Goal: Information Seeking & Learning: Learn about a topic

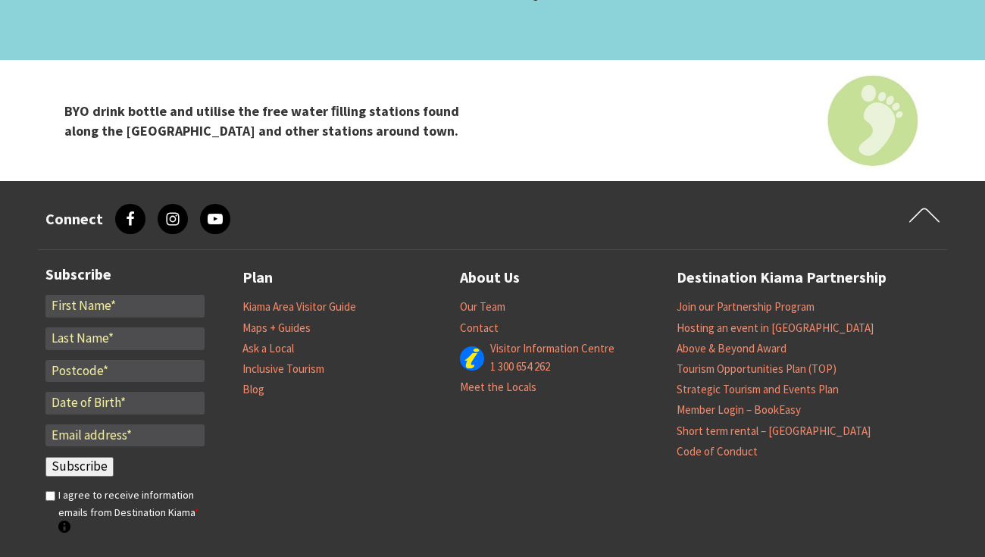
scroll to position [6261, 0]
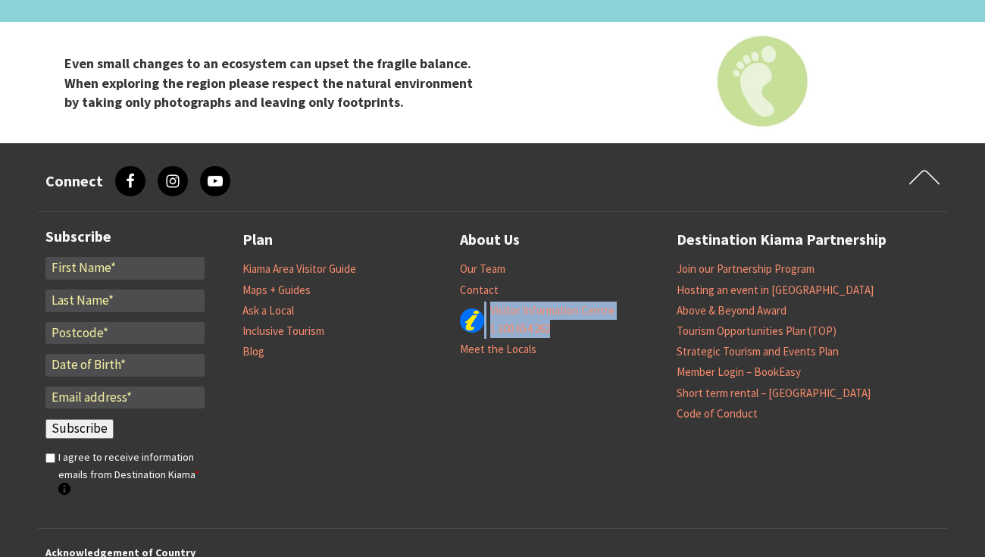
drag, startPoint x: 567, startPoint y: 235, endPoint x: 485, endPoint y: 213, distance: 84.7
click at [485, 258] on ul "Our Team Contact Visitor Information Centre 1 300 654 262 Meet the Locals" at bounding box center [568, 308] width 217 height 101
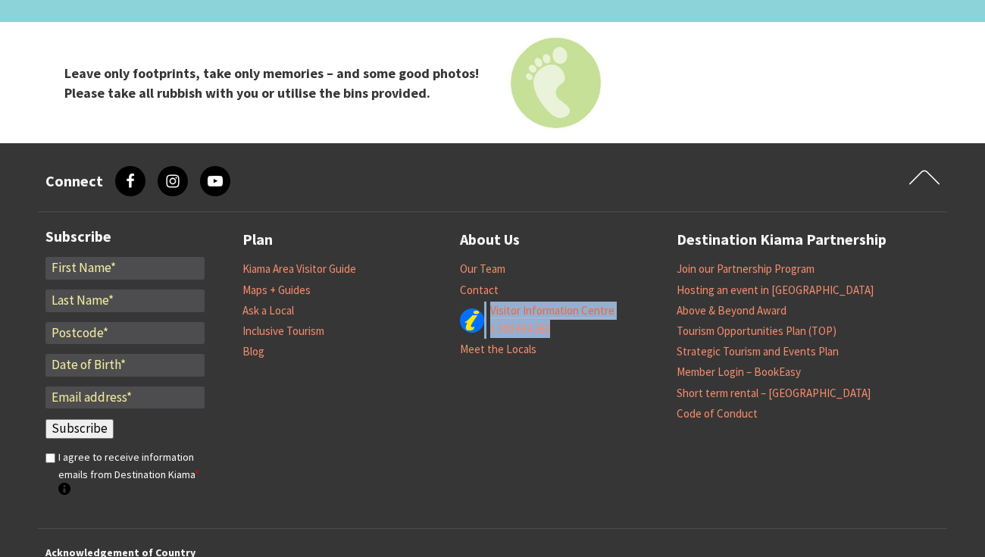
copy div "Visitor Information Centre 1 300 654 262"
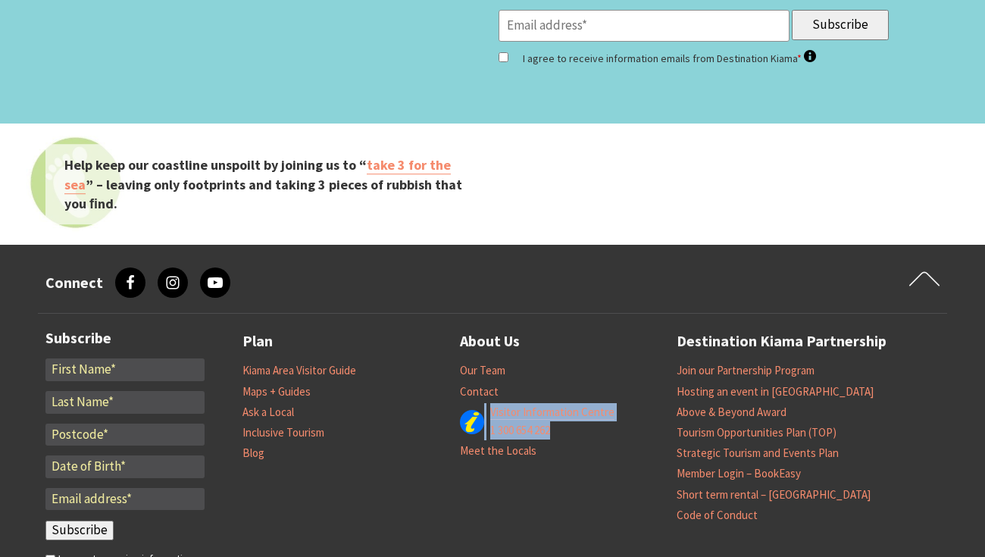
scroll to position [6160, 0]
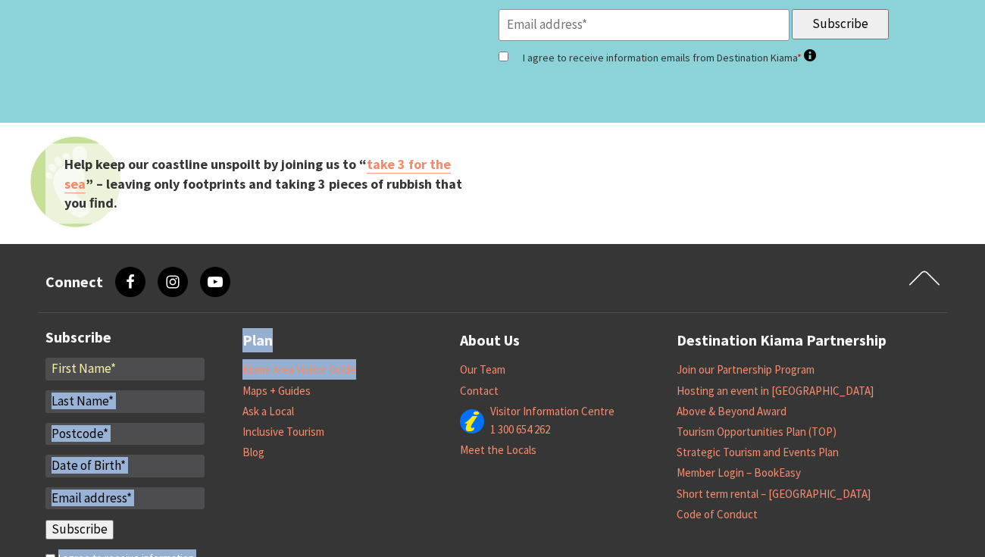
drag, startPoint x: 379, startPoint y: 266, endPoint x: 236, endPoint y: 264, distance: 142.4
click at [236, 313] on div "Subscribe Fields marked with an <span class="ninja-forms-req-symbol">*</span> a…" at bounding box center [492, 470] width 909 height 315
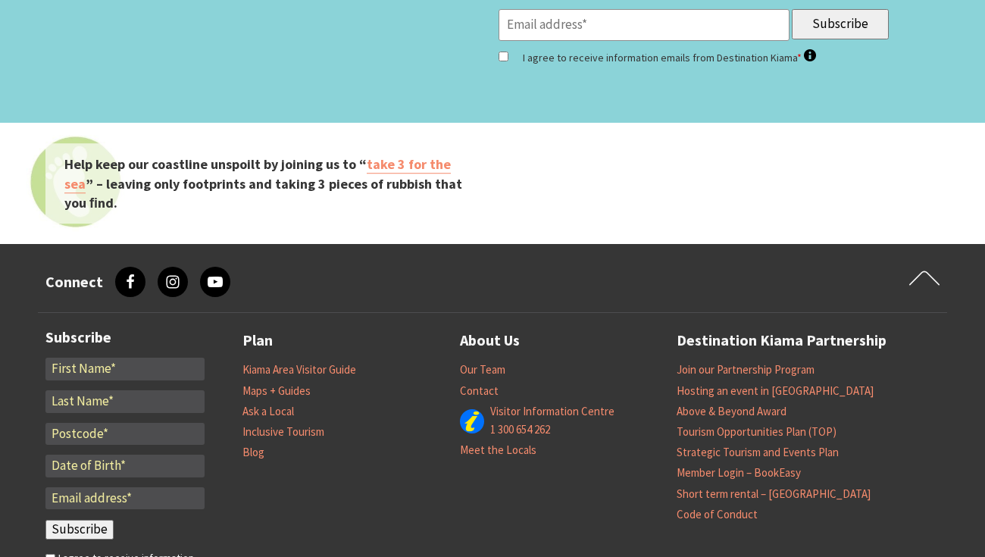
click at [348, 401] on li "Ask a Local" at bounding box center [350, 411] width 217 height 20
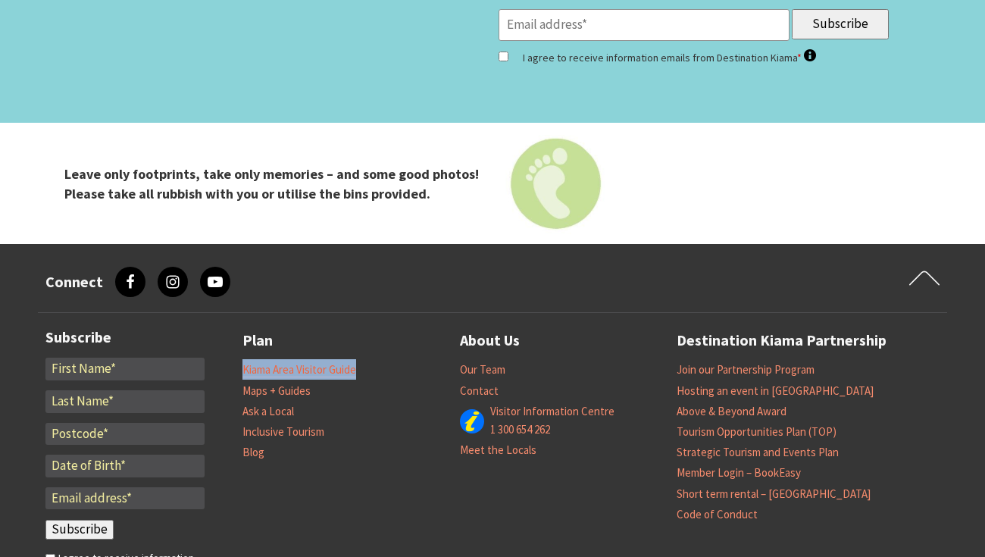
drag, startPoint x: 368, startPoint y: 275, endPoint x: 242, endPoint y: 273, distance: 125.8
click at [242, 359] on li "Kiama Area Visitor Guide" at bounding box center [350, 369] width 217 height 20
copy link "Kiama Area Visitor Guide"
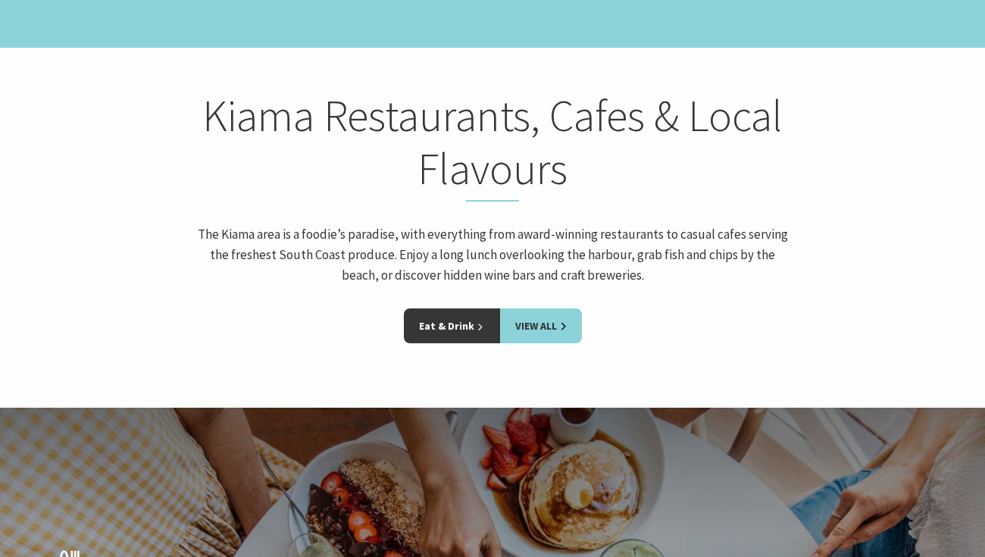
scroll to position [2019, 0]
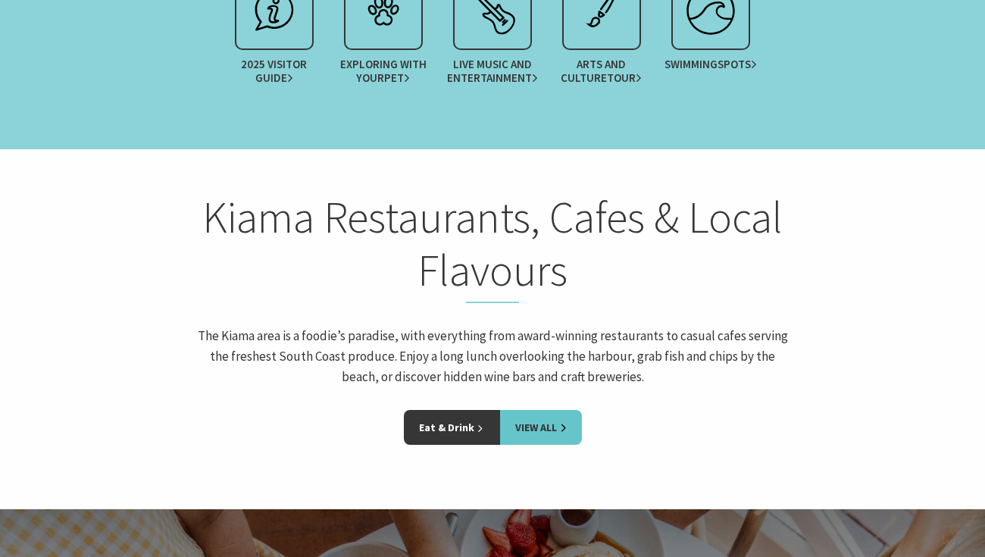
click at [542, 410] on link "View All" at bounding box center [541, 427] width 82 height 35
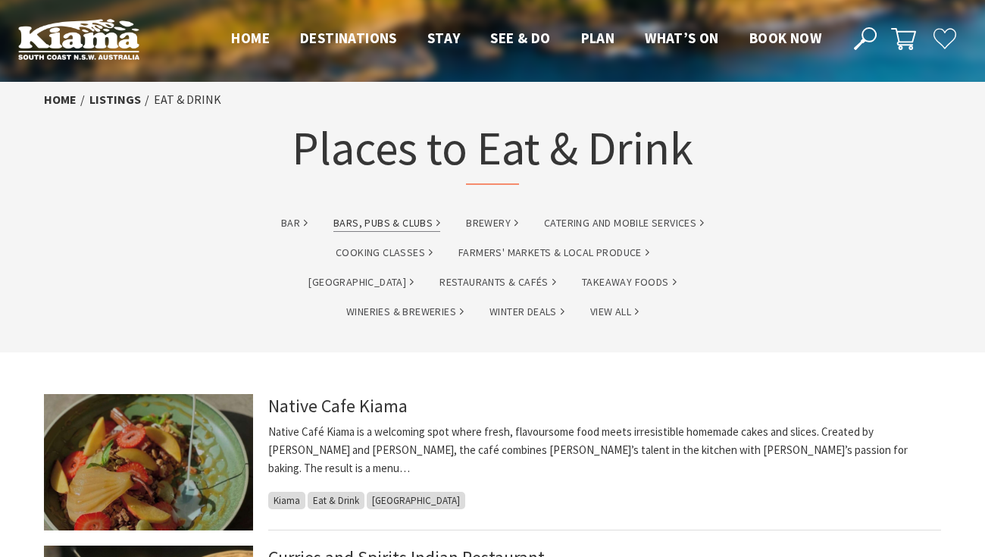
click at [408, 225] on link "Bars, Pubs & Clubs" at bounding box center [386, 222] width 107 height 17
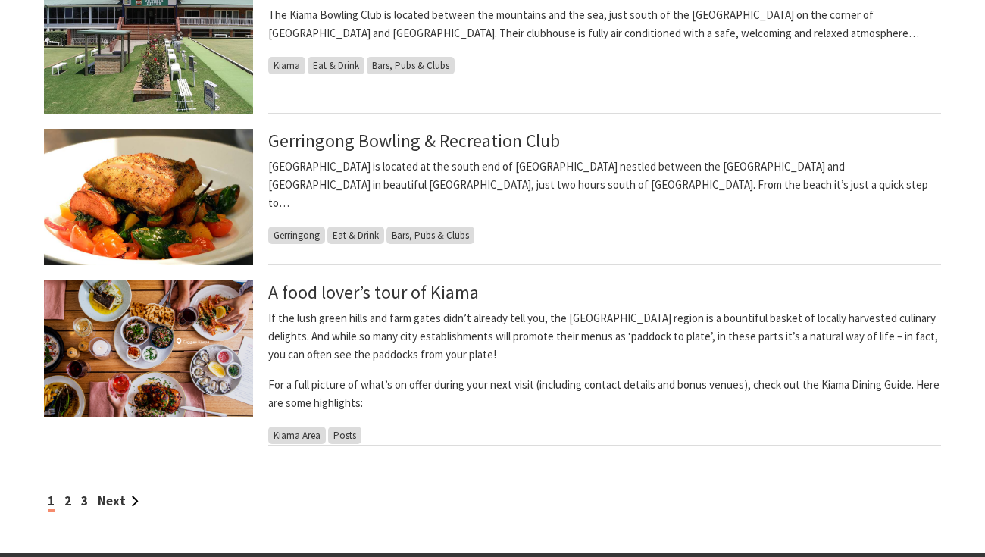
scroll to position [1313, 0]
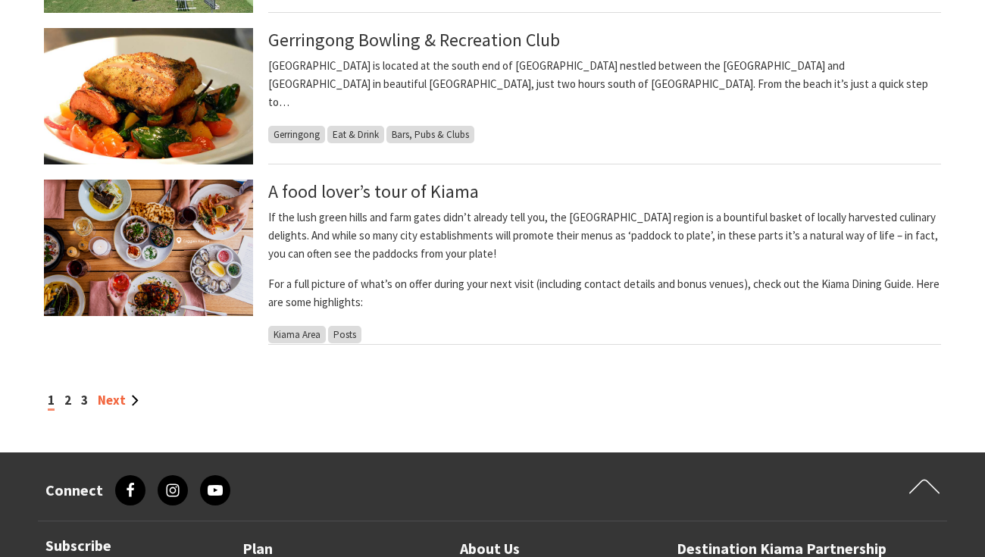
click at [136, 399] on link "Next" at bounding box center [118, 400] width 41 height 17
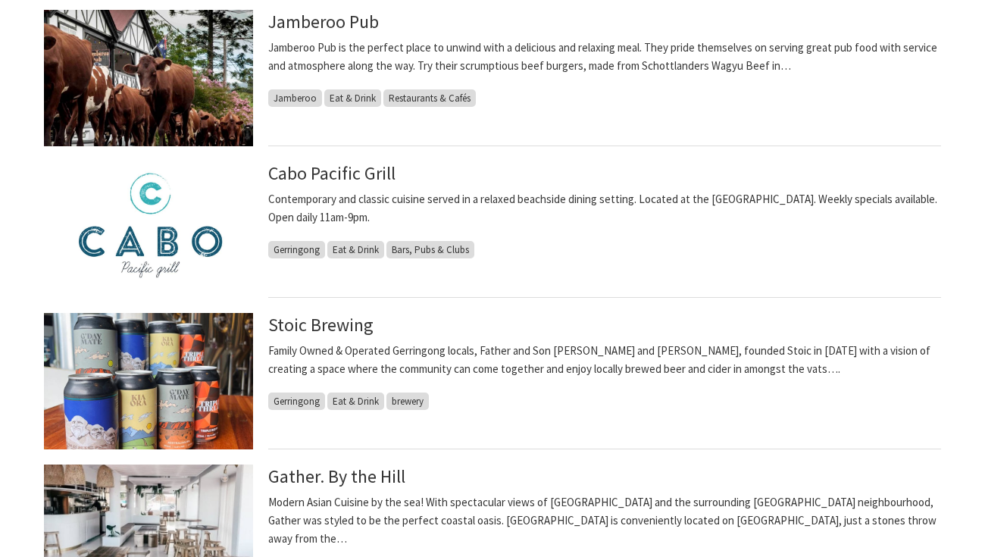
scroll to position [504, 0]
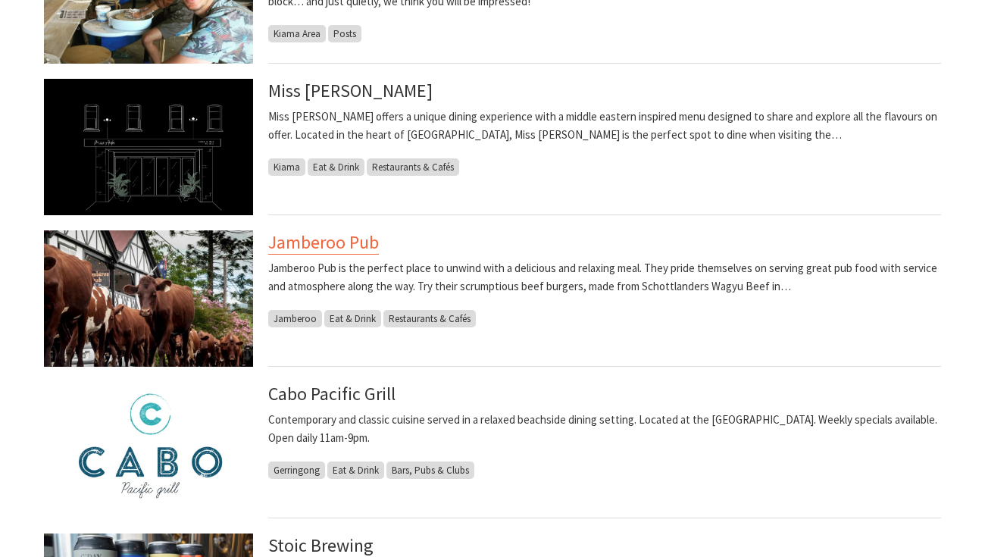
click at [373, 242] on link "Jamberoo Pub" at bounding box center [323, 242] width 111 height 24
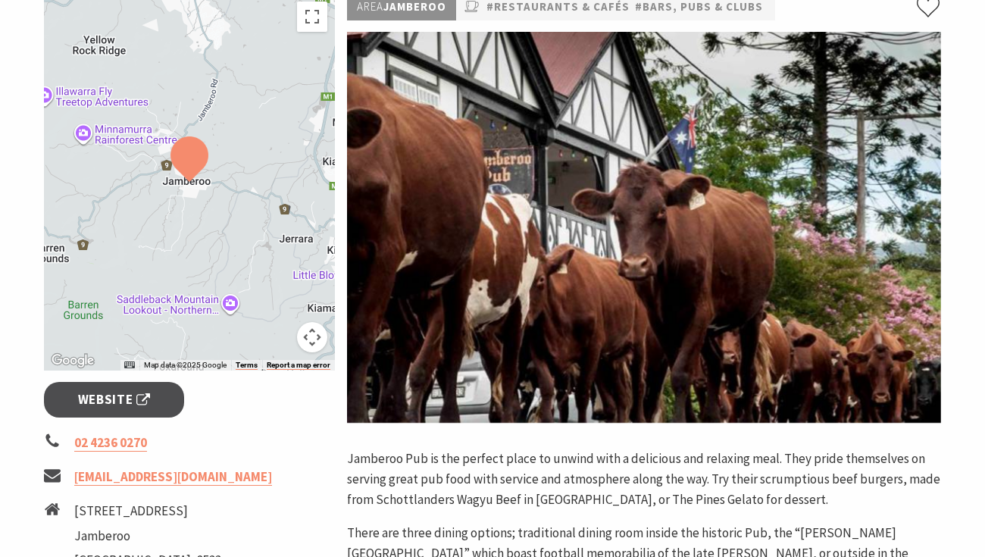
scroll to position [288, 0]
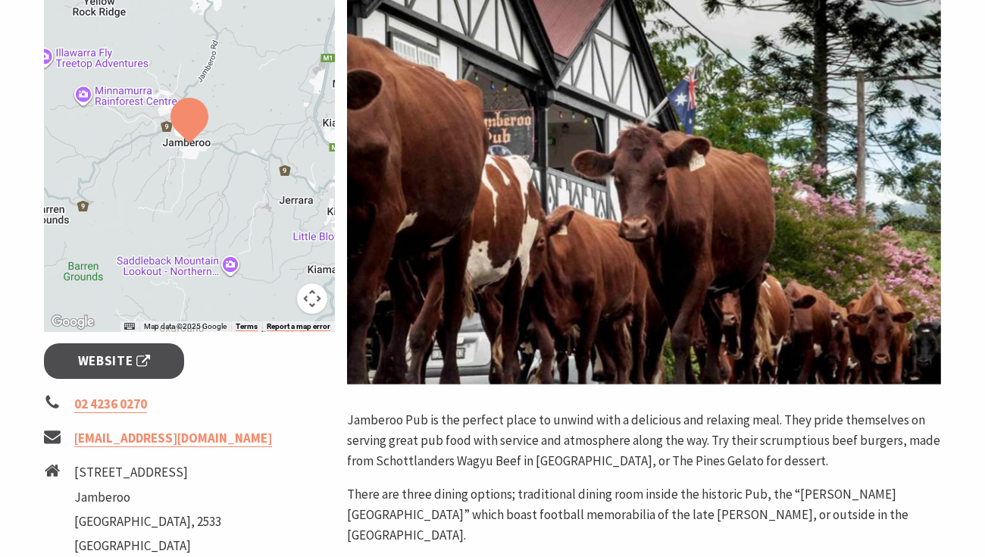
click at [211, 216] on div at bounding box center [189, 143] width 291 height 376
click at [170, 165] on div at bounding box center [189, 143] width 291 height 376
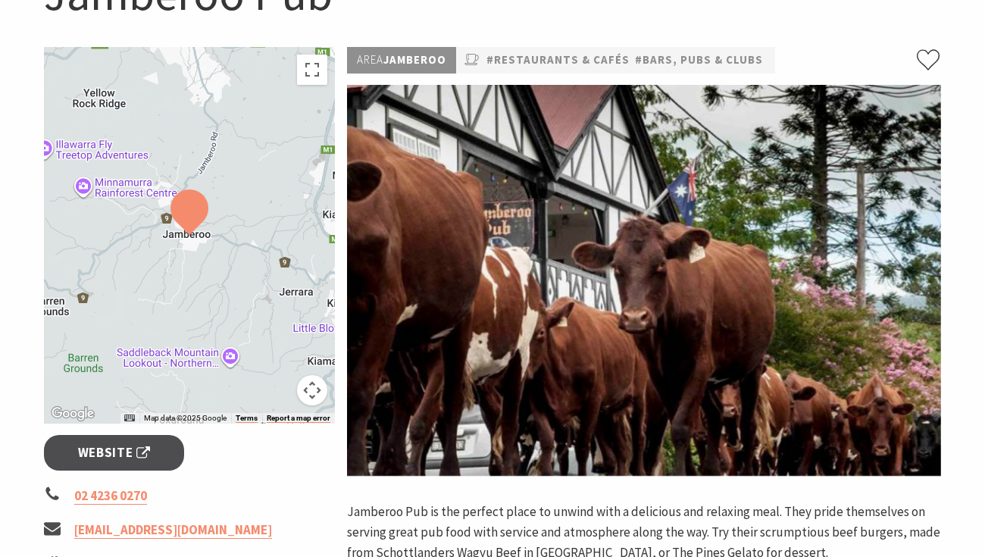
scroll to position [0, 0]
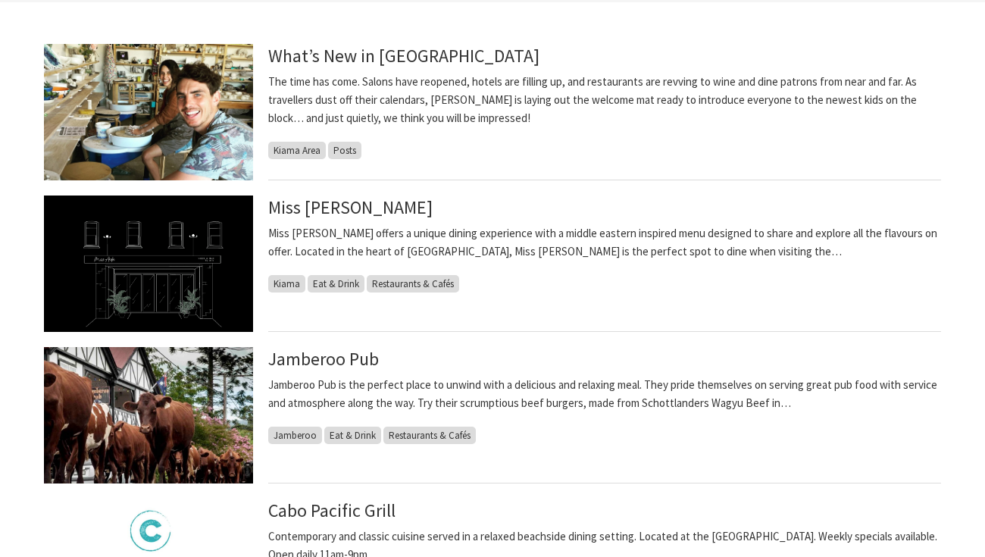
scroll to position [504, 0]
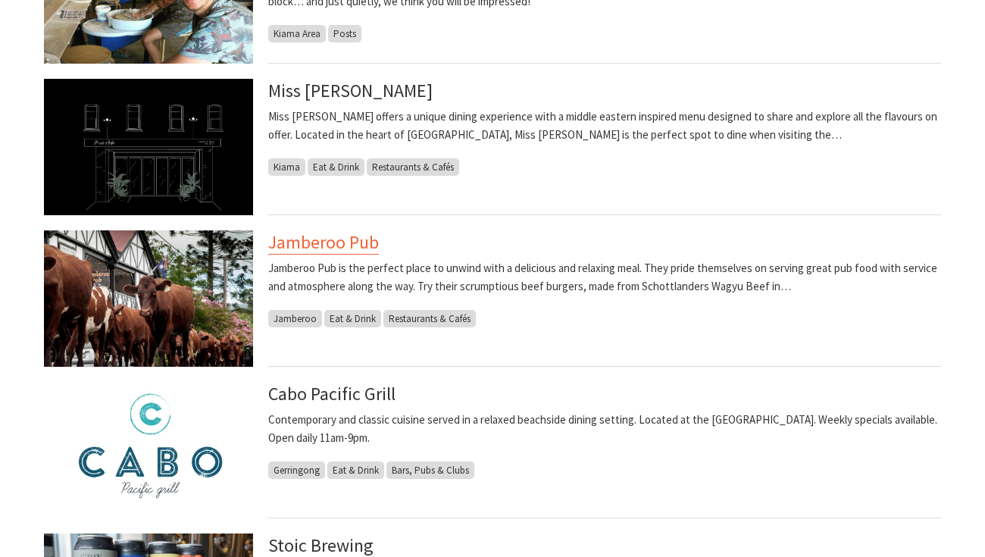
click at [326, 245] on link "Jamberoo Pub" at bounding box center [323, 242] width 111 height 24
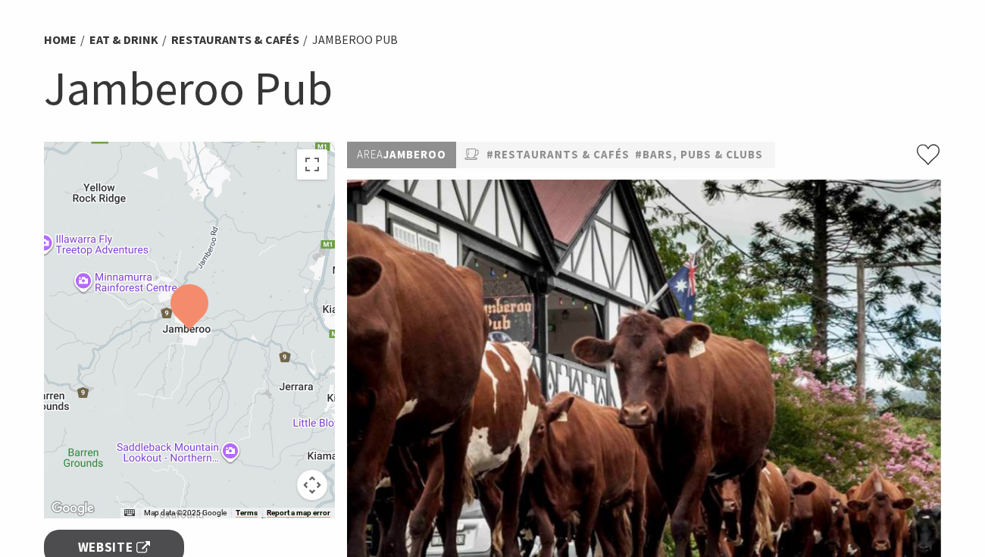
scroll to position [101, 0]
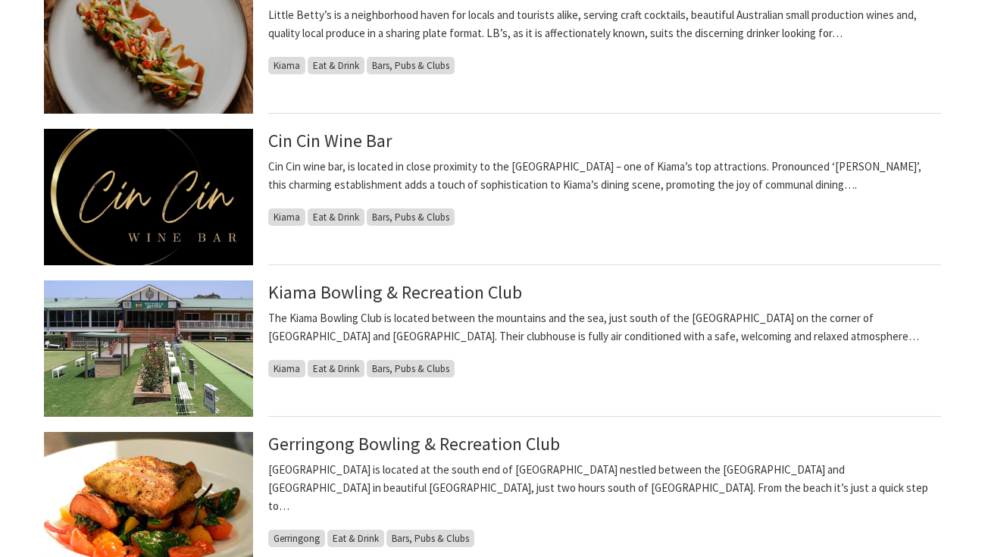
scroll to position [909, 0]
click at [468, 297] on link "Kiama Bowling & Recreation Club" at bounding box center [395, 292] width 254 height 24
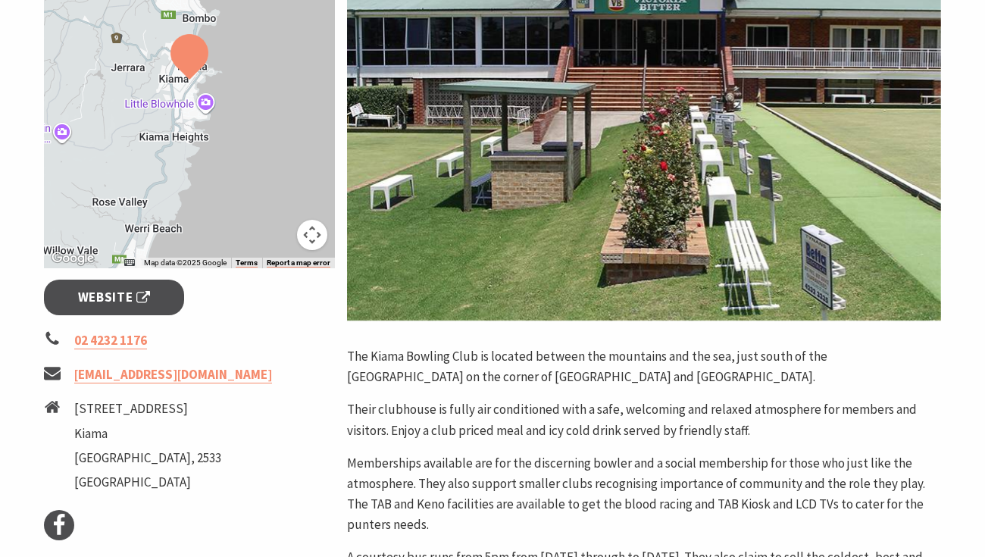
scroll to position [303, 0]
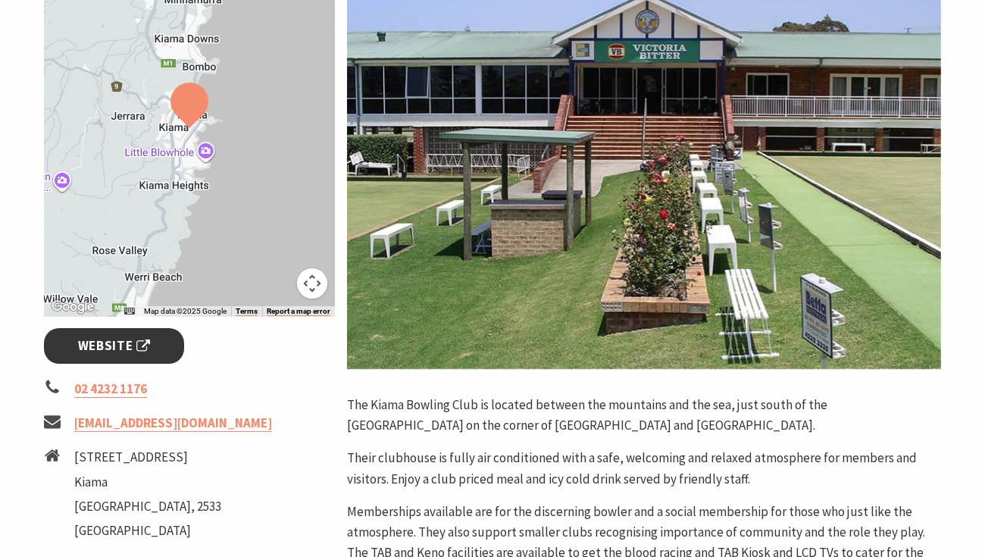
click at [111, 348] on span "Website" at bounding box center [114, 346] width 73 height 20
